Goal: Transaction & Acquisition: Purchase product/service

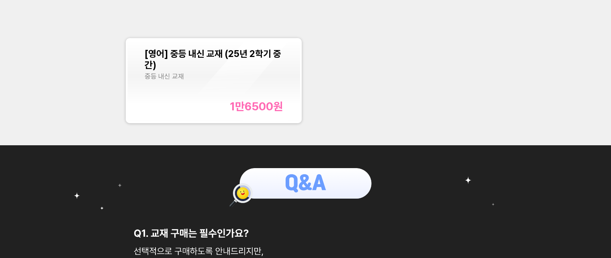
scroll to position [268, 0]
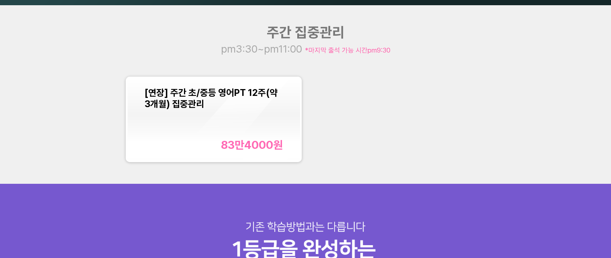
scroll to position [809, 0]
